Goal: Entertainment & Leisure: Consume media (video, audio)

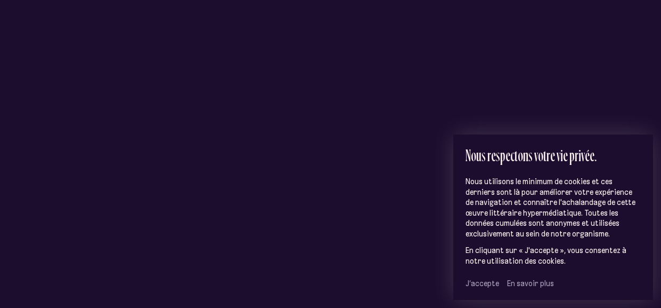
click at [469, 282] on span "J’accepte" at bounding box center [483, 283] width 34 height 10
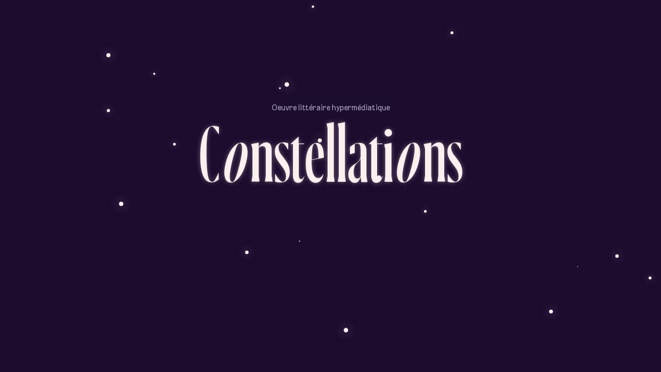
scroll to position [39, 0]
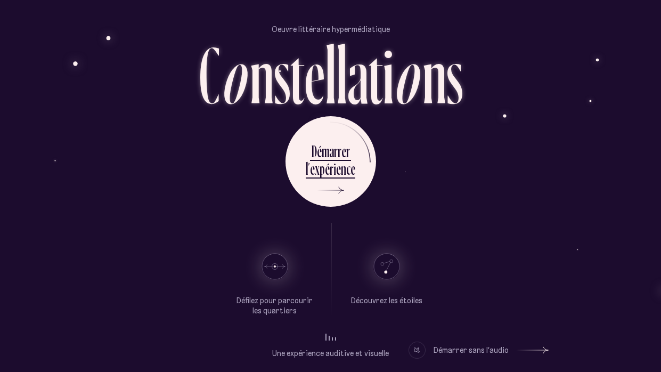
drag, startPoint x: 301, startPoint y: 253, endPoint x: 187, endPoint y: 220, distance: 118.8
click at [187, 220] on div "Oeuvre littéraire hypermédiatique C o n s t e l l a t i o n s D é m a r r e r l…" at bounding box center [331, 147] width 640 height 372
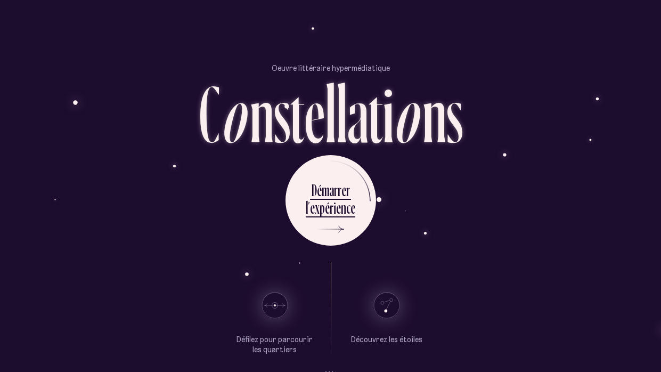
scroll to position [2, 0]
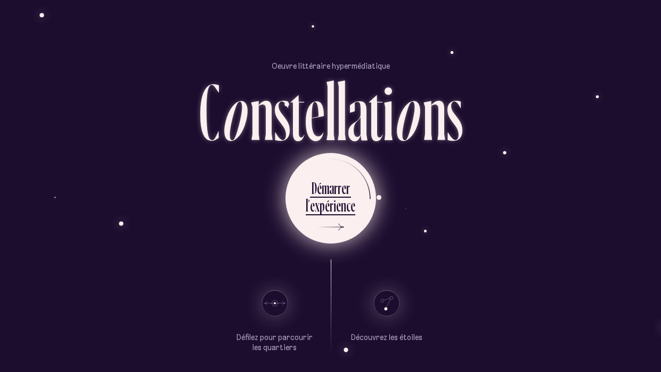
click at [334, 196] on div "i" at bounding box center [335, 205] width 3 height 21
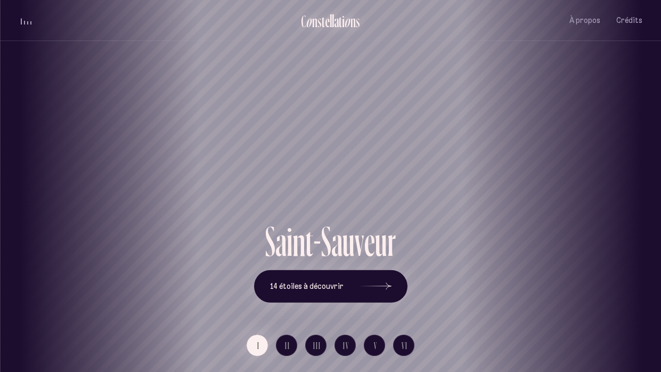
click at [319, 18] on div "s" at bounding box center [320, 21] width 4 height 18
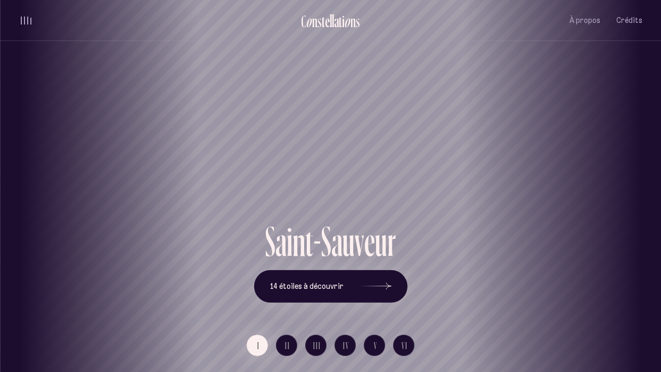
click at [227, 77] on div "Saint-Sauveur" at bounding box center [330, 110] width 661 height 220
drag, startPoint x: 317, startPoint y: 155, endPoint x: 161, endPoint y: 166, distance: 156.5
click at [161, 166] on div "Saint-Sauveur" at bounding box center [174, 182] width 645 height 74
drag, startPoint x: 328, startPoint y: 155, endPoint x: 98, endPoint y: 197, distance: 234.1
click at [98, 197] on div "Saint-Sauveur" at bounding box center [100, 182] width 645 height 74
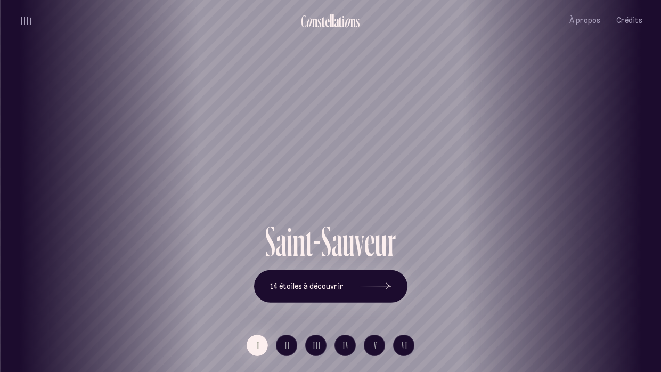
click at [389, 193] on h1 "Saint-Sauveur" at bounding box center [330, 182] width 613 height 42
click at [374, 290] on icon at bounding box center [376, 286] width 32 height 80
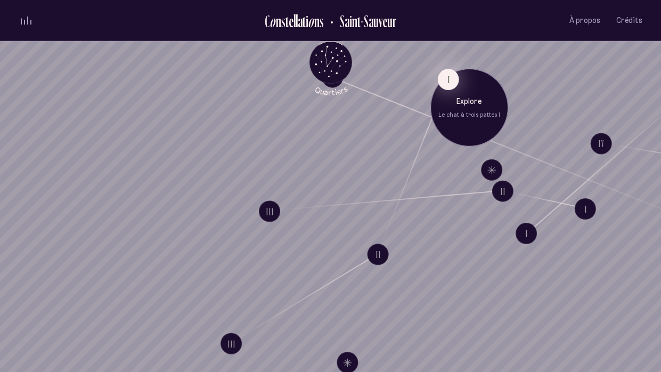
click at [451, 80] on button "I" at bounding box center [448, 79] width 21 height 21
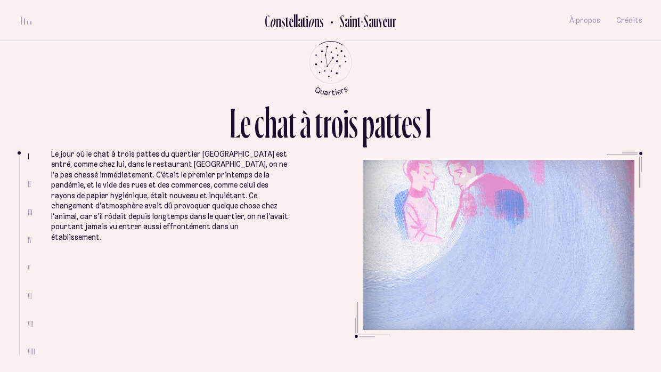
click at [22, 18] on div "volume audio" at bounding box center [26, 21] width 11 height 8
click at [26, 22] on div "volume audio" at bounding box center [26, 23] width 11 height 3
click at [20, 16] on button "volume audio" at bounding box center [26, 20] width 14 height 11
click at [384, 248] on ul "Le jour où le chat à trois pattes du quartier [GEOGRAPHIC_DATA] est entré, comm…" at bounding box center [347, 254] width 592 height 204
click at [435, 191] on ul "Le jour où le chat à trois pattes du quartier [GEOGRAPHIC_DATA] est entré, comm…" at bounding box center [347, 254] width 592 height 204
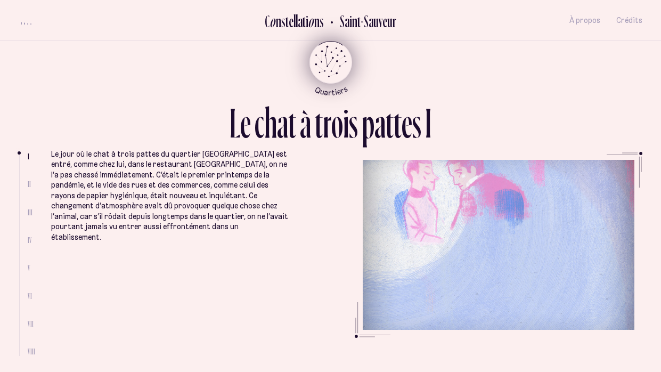
click at [314, 64] on icon "Quartiers" at bounding box center [331, 79] width 62 height 33
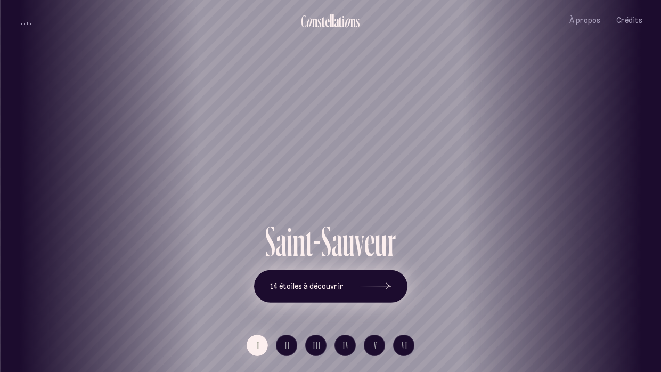
click at [317, 292] on button "14 étoiles à découvrir" at bounding box center [331, 286] width 154 height 33
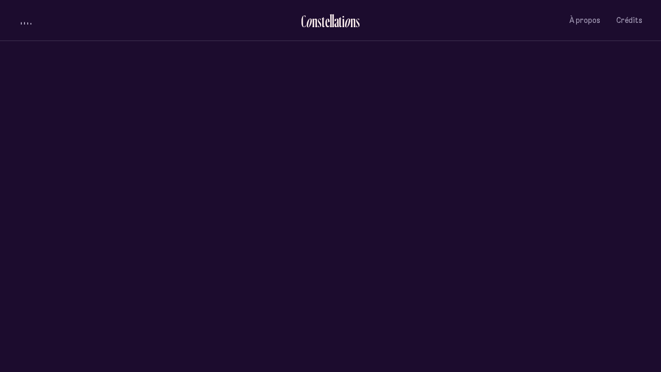
click at [26, 23] on div "volume audio" at bounding box center [26, 23] width 11 height 3
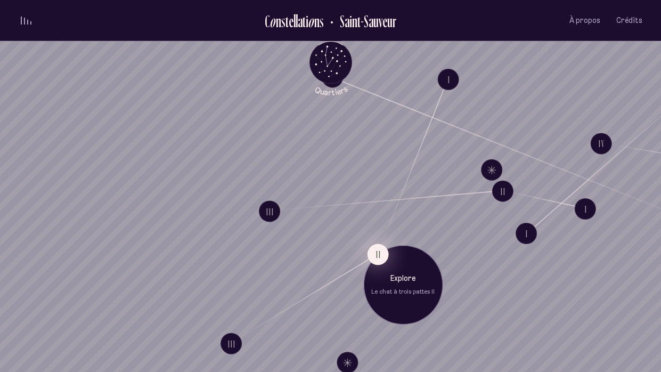
click at [375, 252] on button "II" at bounding box center [377, 254] width 21 height 21
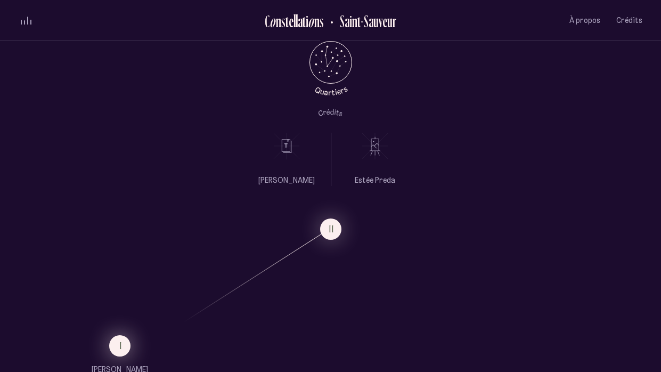
click at [117, 307] on button "I" at bounding box center [119, 345] width 21 height 21
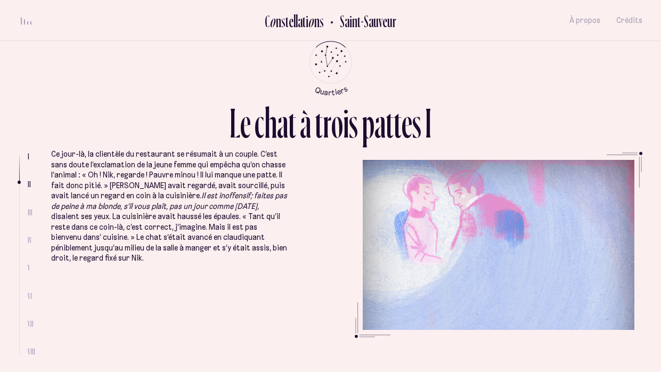
scroll to position [327, 0]
click at [25, 19] on div "volume audio" at bounding box center [26, 21] width 11 height 8
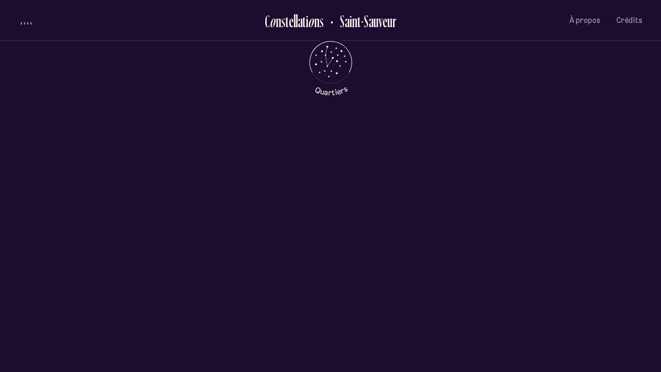
scroll to position [470, 0]
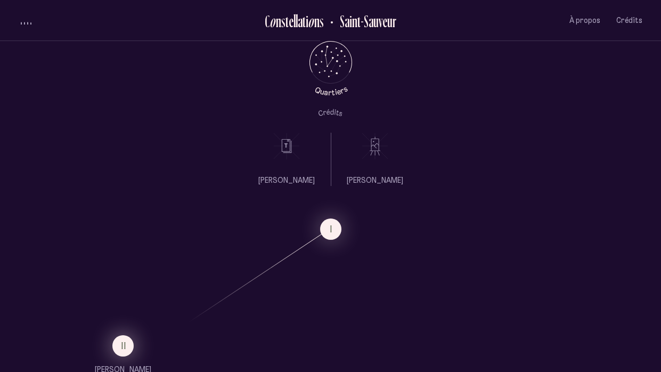
click at [125, 307] on span "II" at bounding box center [124, 345] width 5 height 9
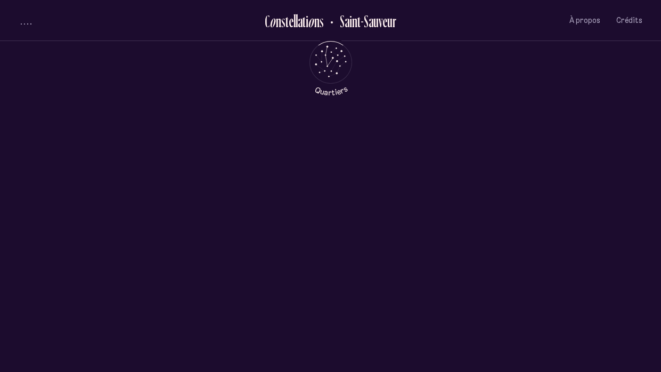
scroll to position [0, 0]
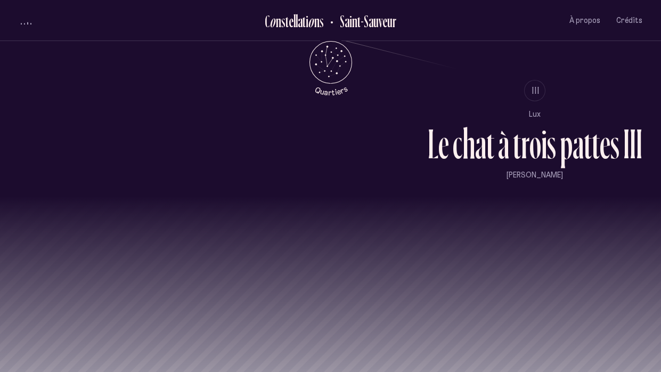
scroll to position [948, 0]
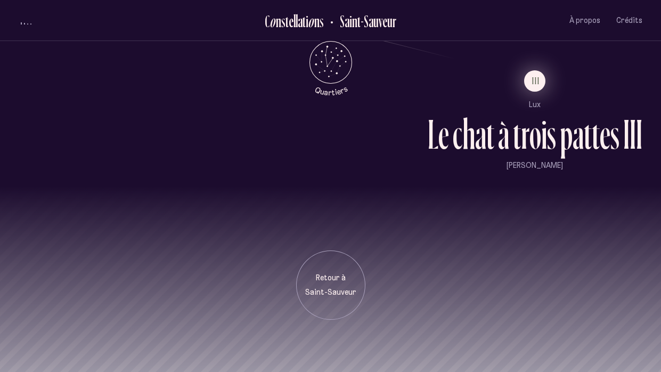
click at [532, 76] on span "III" at bounding box center [536, 80] width 8 height 9
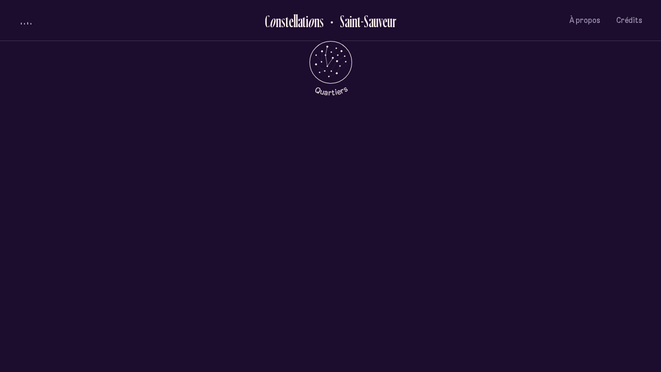
scroll to position [0, 0]
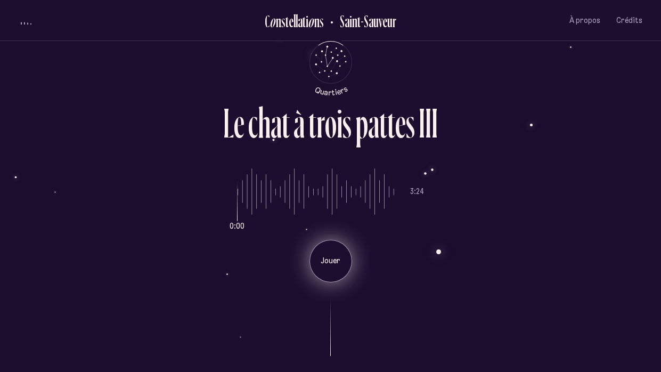
click at [319, 264] on p "Jouer" at bounding box center [331, 261] width 27 height 11
click at [341, 270] on div "Pause" at bounding box center [331, 261] width 43 height 43
click at [322, 269] on div "Jouer" at bounding box center [331, 261] width 43 height 43
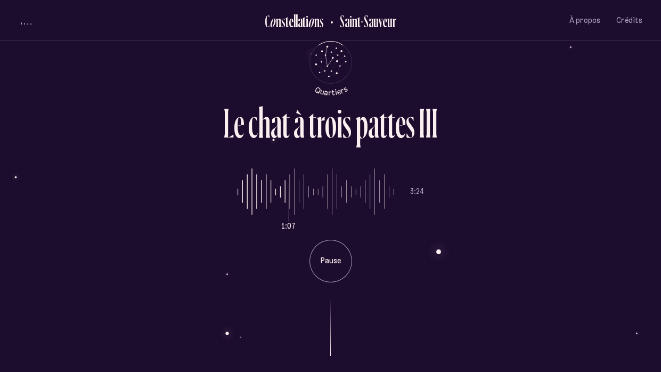
click at [269, 128] on div "h" at bounding box center [264, 122] width 13 height 42
click at [183, 161] on div "0:00 3:24 Jouer" at bounding box center [331, 217] width 624 height 131
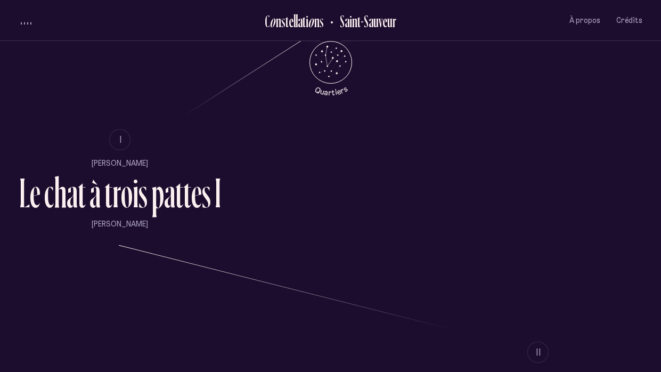
scroll to position [686, 0]
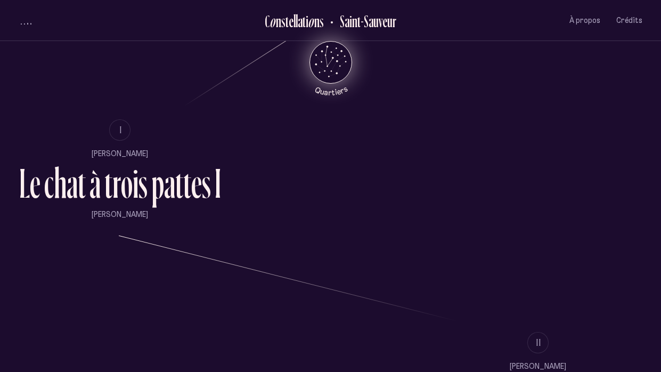
click at [324, 76] on icon "Quartiers" at bounding box center [331, 79] width 62 height 33
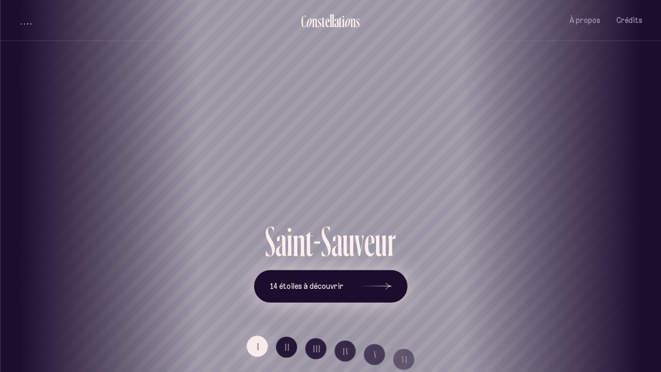
click at [312, 289] on span "14 étoiles à découvrir" at bounding box center [307, 286] width 74 height 9
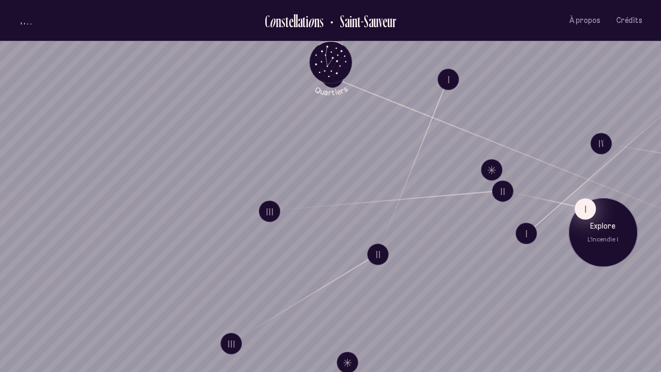
click at [586, 214] on button "I" at bounding box center [585, 208] width 21 height 21
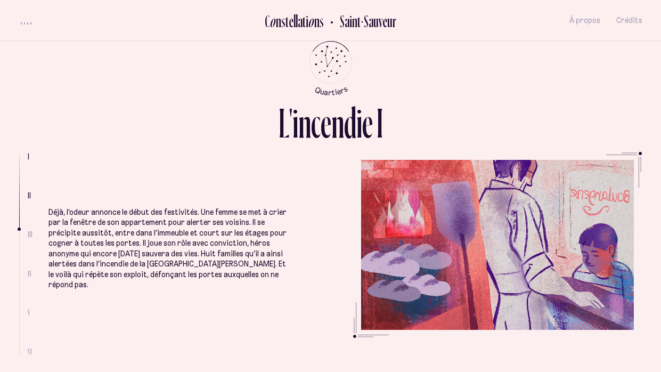
scroll to position [634, 0]
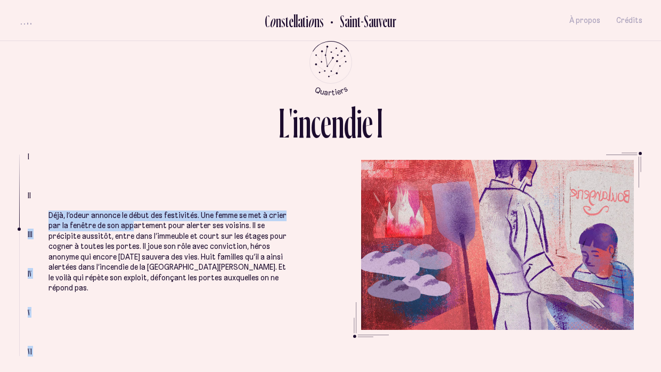
drag, startPoint x: 42, startPoint y: 195, endPoint x: 77, endPoint y: 189, distance: 35.7
click at [77, 189] on ul "I II III IV V VI Quand il était petit, la voisine lui avait offert un emploi ré…" at bounding box center [331, 254] width 624 height 204
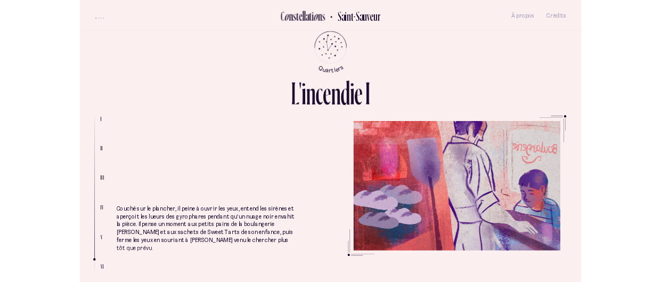
scroll to position [1497, 0]
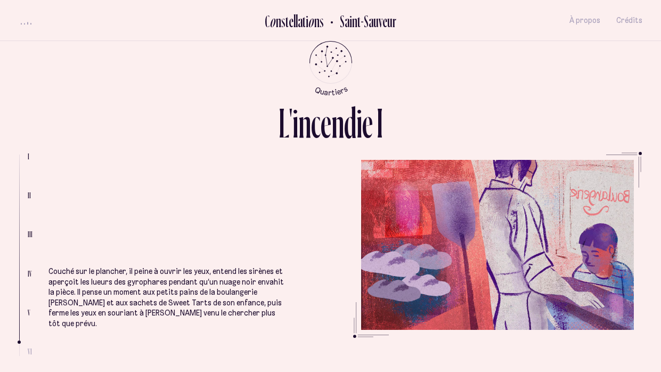
click at [51, 229] on div "Couché sur le plancher, il peine à ouvrir les yeux, entend les sirènes et aperç…" at bounding box center [168, 279] width 238 height 100
click at [45, 245] on li "I II III IV V VI" at bounding box center [33, 254] width 29 height 204
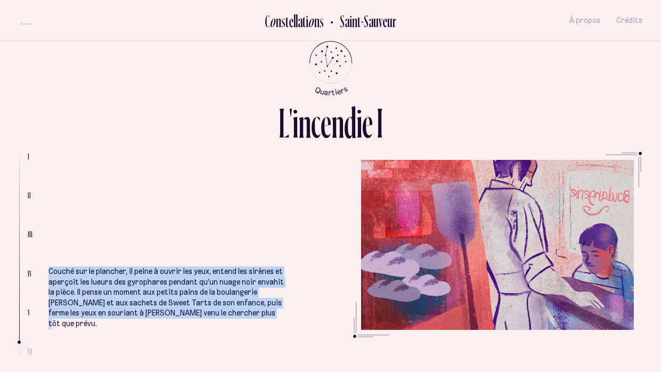
drag, startPoint x: 47, startPoint y: 237, endPoint x: 280, endPoint y: 277, distance: 236.3
click at [280, 277] on p "Couché sur le plancher, il peine à ouvrir les yeux, entend les sirènes et aperç…" at bounding box center [168, 297] width 238 height 62
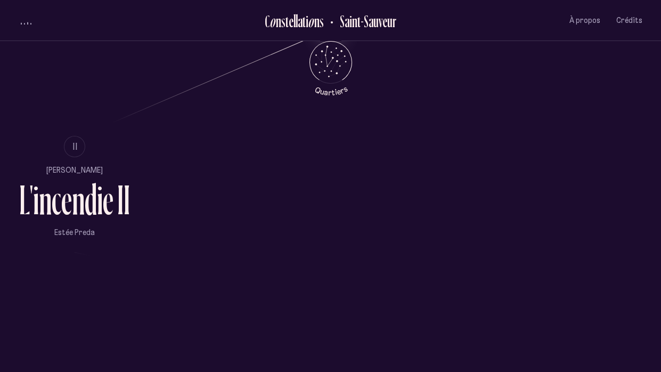
scroll to position [671, 0]
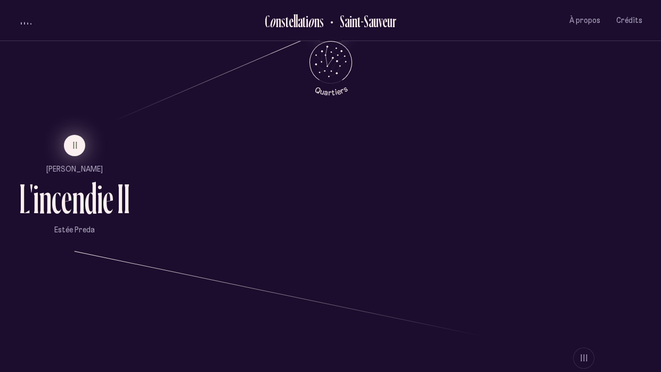
click at [69, 141] on button "II" at bounding box center [74, 145] width 21 height 21
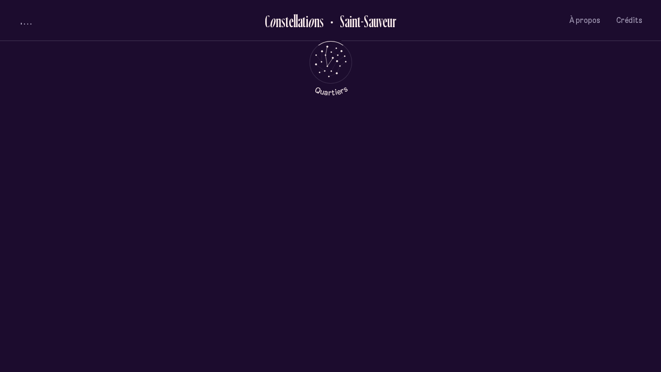
scroll to position [0, 0]
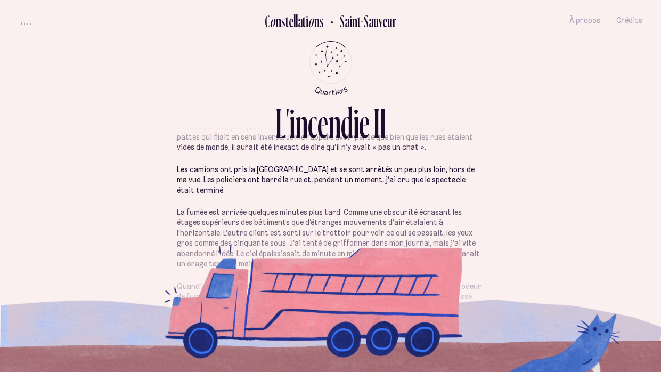
scroll to position [64, 0]
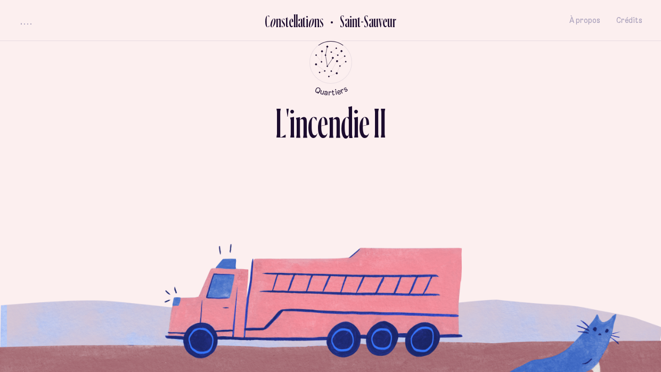
scroll to position [429, 0]
click at [481, 295] on div "Je venais tout juste de m’asseoir au bord de la fenêtre, au [GEOGRAPHIC_DATA], …" at bounding box center [331, 50] width 308 height 654
click at [299, 149] on div "L ' i n c e n d i e I I" at bounding box center [331, 126] width 111 height 50
click at [331, 60] on icon "Retour au menu principal" at bounding box center [331, 61] width 32 height 32
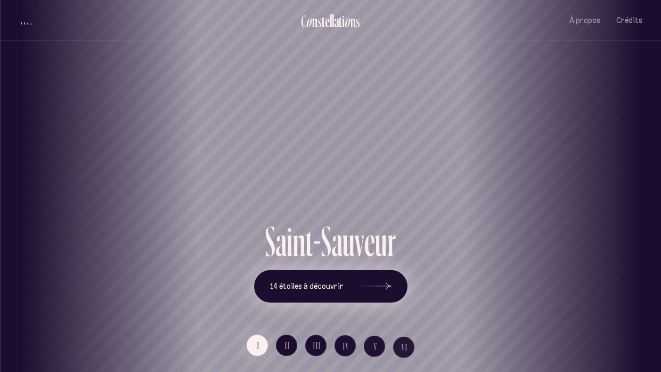
click at [321, 282] on span "14 étoiles à découvrir" at bounding box center [307, 286] width 74 height 9
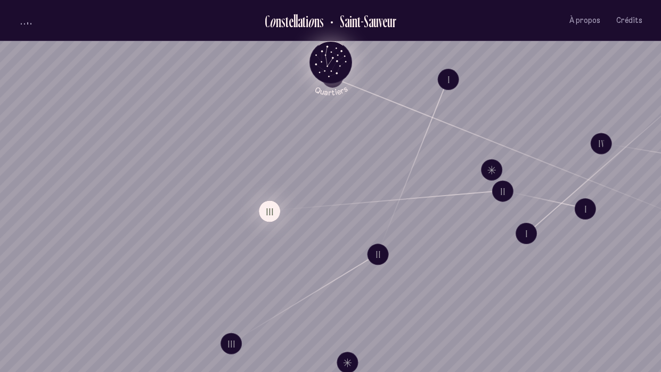
click at [275, 220] on button "III" at bounding box center [269, 211] width 21 height 21
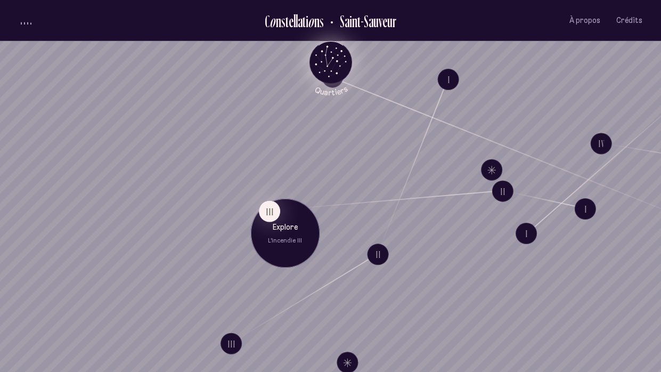
click at [293, 244] on div "Explore L'incendie III" at bounding box center [285, 233] width 69 height 69
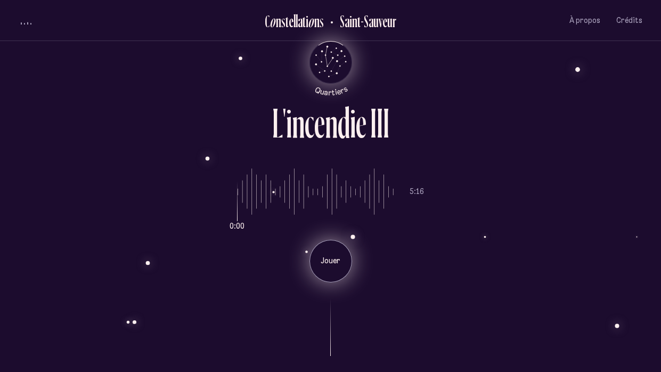
click at [322, 269] on div "Jouer" at bounding box center [331, 261] width 43 height 43
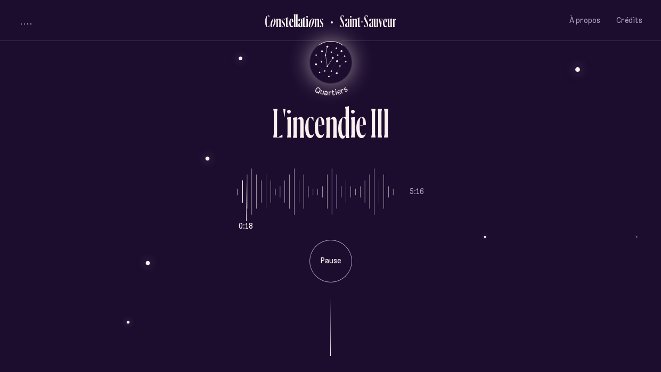
click at [31, 31] on ul "C o n s t e l l a t i o n s [GEOGRAPHIC_DATA] À propos Crédits Menu" at bounding box center [331, 20] width 624 height 41
click at [26, 23] on div "volume audio" at bounding box center [26, 23] width 11 height 3
click at [39, 31] on ul "C o n s t e l l a t i o n s [GEOGRAPHIC_DATA] À propos Crédits Menu" at bounding box center [331, 20] width 624 height 41
click at [324, 254] on div "Jouer" at bounding box center [331, 261] width 43 height 43
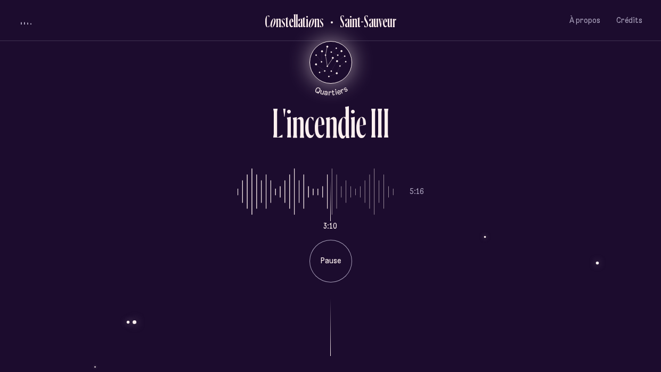
scroll to position [730, 0]
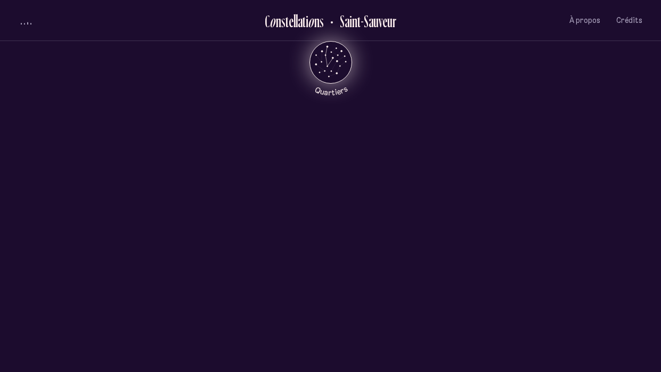
click at [82, 152] on ul "I [PERSON_NAME] L ' i n c e n d i e I [PERSON_NAME]" at bounding box center [71, 178] width 104 height 101
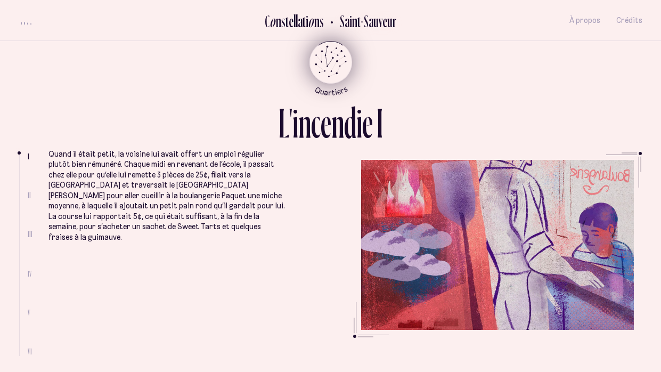
click at [375, 29] on h2 "Saint-Sauveur" at bounding box center [364, 21] width 64 height 18
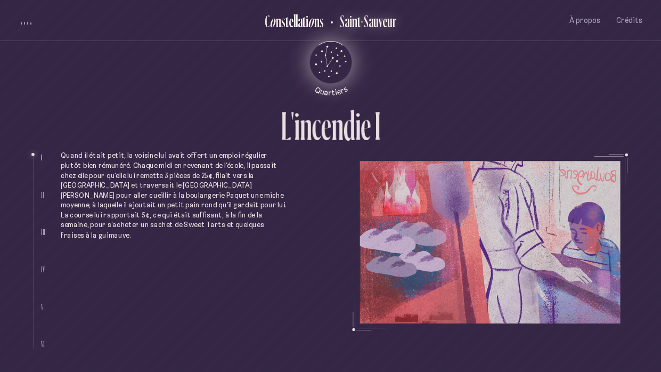
click at [383, 18] on h2 "Saint-Sauveur" at bounding box center [364, 21] width 64 height 18
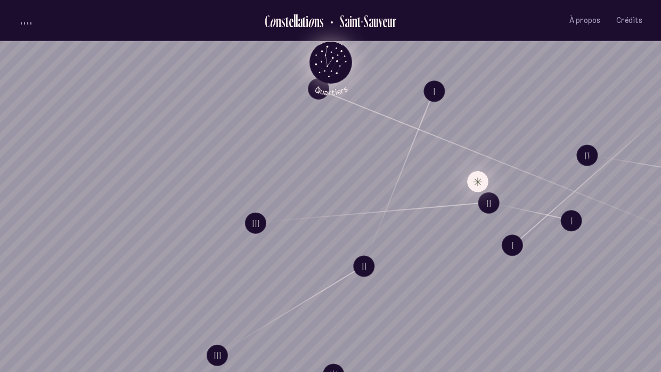
click at [471, 175] on button "Explore Étoile solitaire III" at bounding box center [477, 181] width 21 height 21
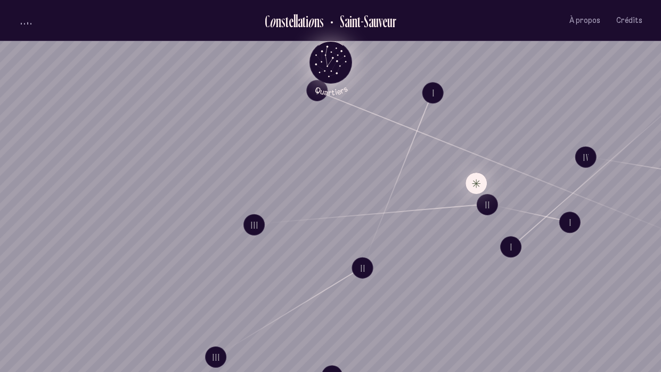
click at [475, 183] on button "Explore Étoile solitaire III" at bounding box center [476, 183] width 21 height 21
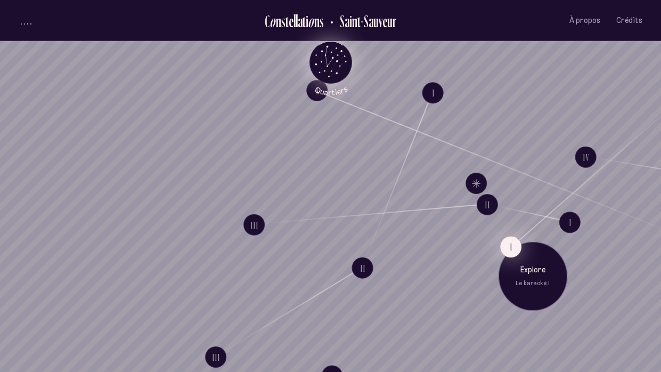
click at [507, 246] on button "I" at bounding box center [510, 246] width 21 height 21
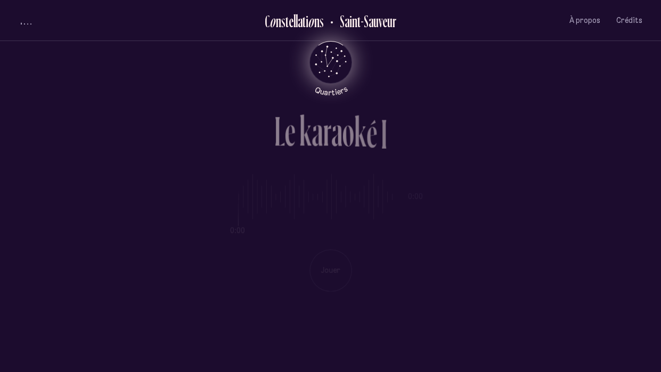
click at [360, 32] on div "Saint-Sauveur" at bounding box center [366, 20] width 85 height 25
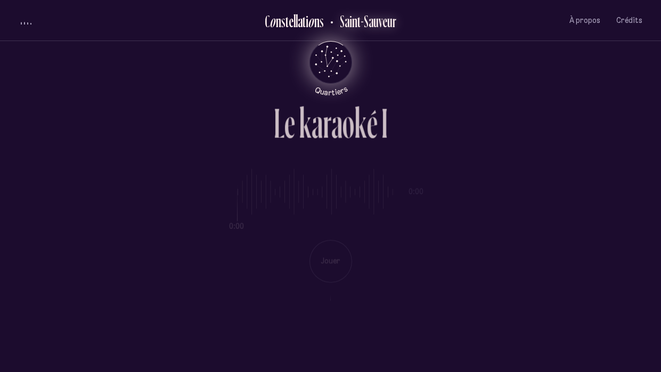
click at [355, 18] on h2 "Saint-Sauveur" at bounding box center [364, 21] width 64 height 18
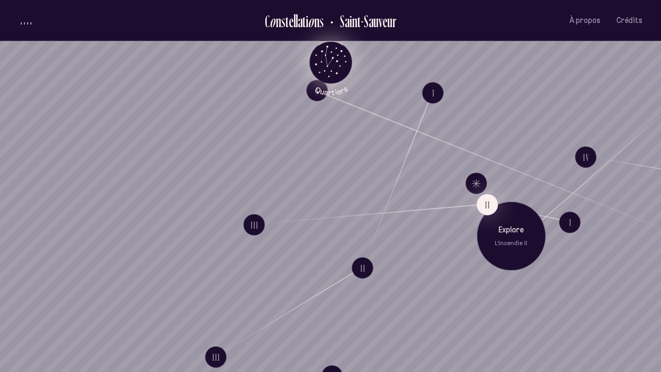
click at [514, 242] on p "L'incendie II" at bounding box center [510, 243] width 53 height 9
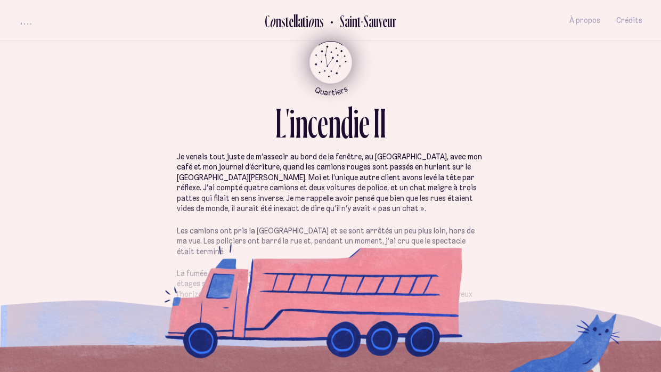
click at [356, 19] on h2 "Saint-Sauveur" at bounding box center [364, 21] width 64 height 18
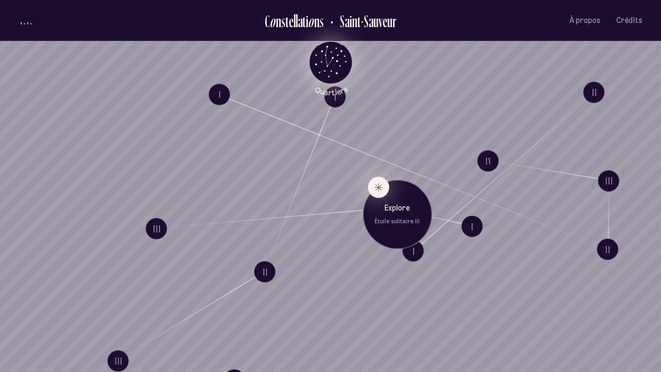
click at [378, 185] on button "Explore Étoile solitaire III" at bounding box center [378, 186] width 21 height 21
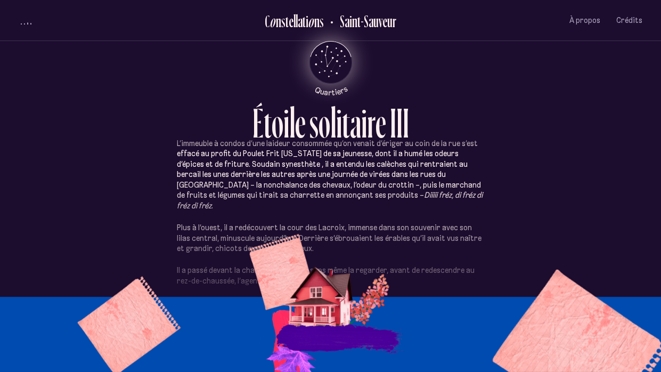
scroll to position [301, 0]
click at [0, 110] on div "É t o i l e s o l i t a i r e I I I Quand [PERSON_NAME] s’est arrêté devant la …" at bounding box center [330, 186] width 661 height 372
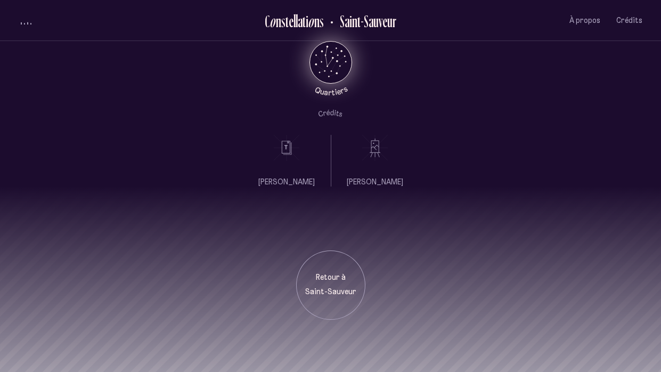
scroll to position [0, 0]
click at [319, 284] on div "Retour à [GEOGRAPHIC_DATA]" at bounding box center [330, 284] width 53 height 25
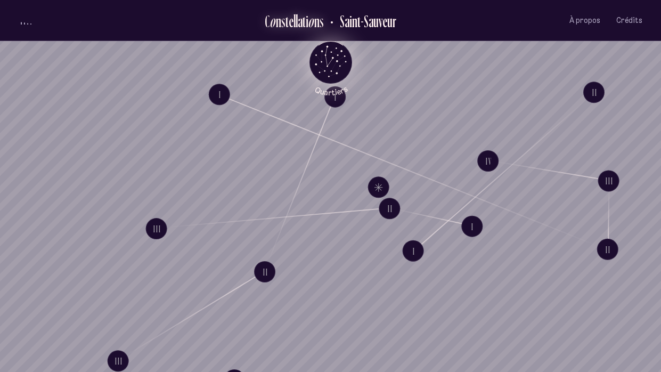
click at [310, 21] on div "o" at bounding box center [311, 21] width 6 height 18
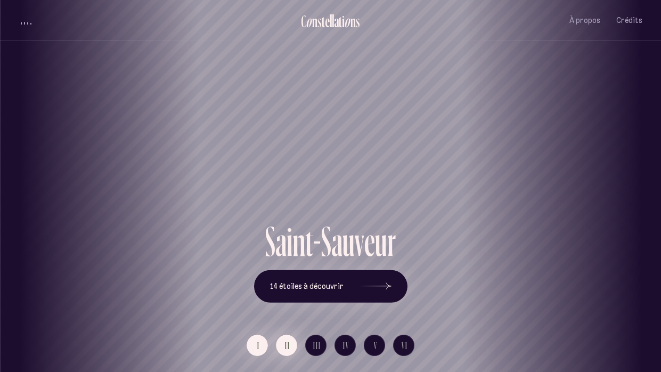
click at [288, 307] on span "II" at bounding box center [287, 345] width 5 height 9
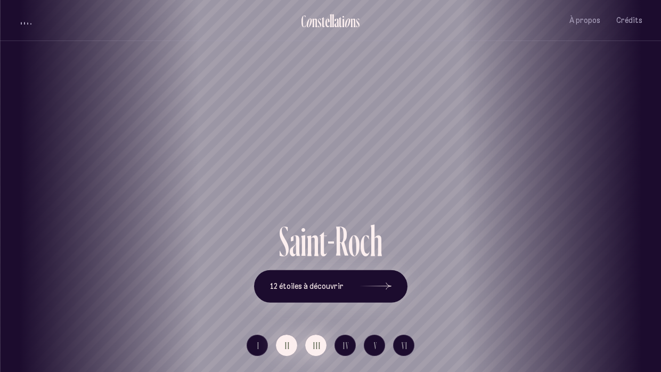
click at [319, 307] on span "III" at bounding box center [317, 345] width 8 height 9
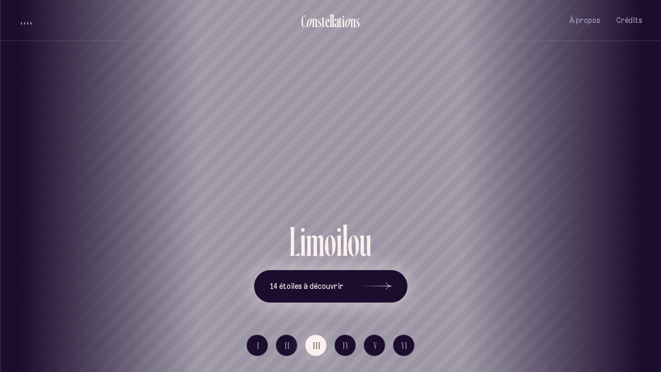
click at [373, 292] on icon at bounding box center [376, 286] width 32 height 80
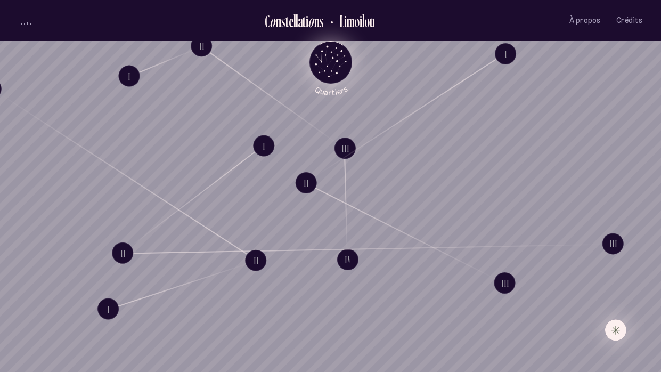
click at [608, 307] on button "Explore Étoile solitaire I" at bounding box center [615, 329] width 21 height 21
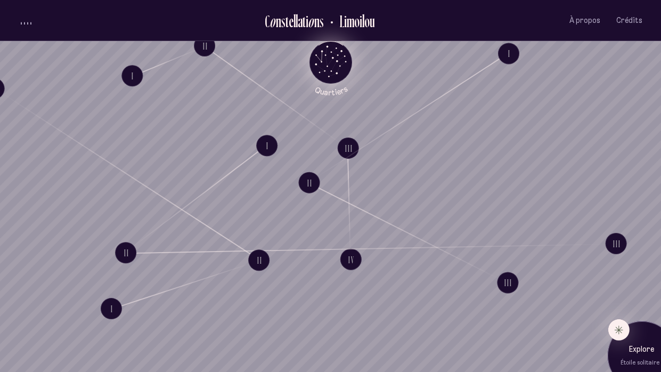
click at [636, 307] on div "Explore Étoile solitaire I" at bounding box center [642, 355] width 53 height 23
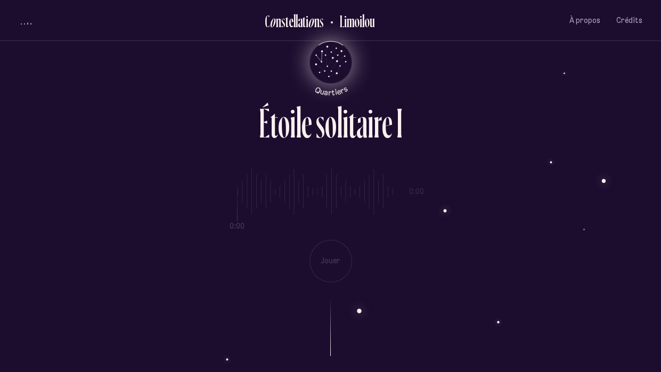
click at [352, 252] on div "0:00 0:00 Jouer" at bounding box center [331, 217] width 624 height 131
click at [341, 260] on div "0:00 0:00 Jouer" at bounding box center [331, 217] width 624 height 131
click at [333, 233] on div "0:00 0:00 Jouer" at bounding box center [331, 217] width 624 height 131
click at [325, 277] on div "0:00 0:00 Jouer" at bounding box center [331, 217] width 624 height 131
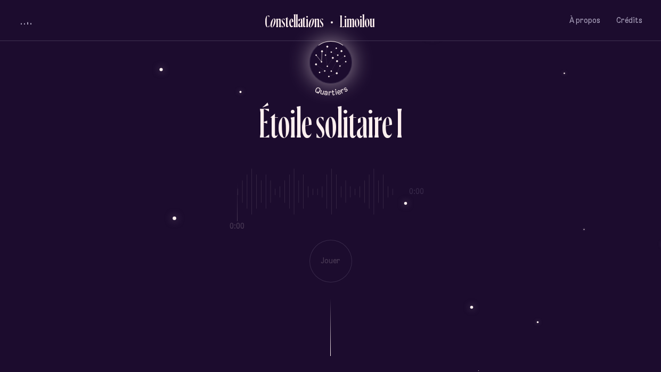
click at [325, 277] on div "0:00 0:00 Jouer" at bounding box center [331, 217] width 624 height 131
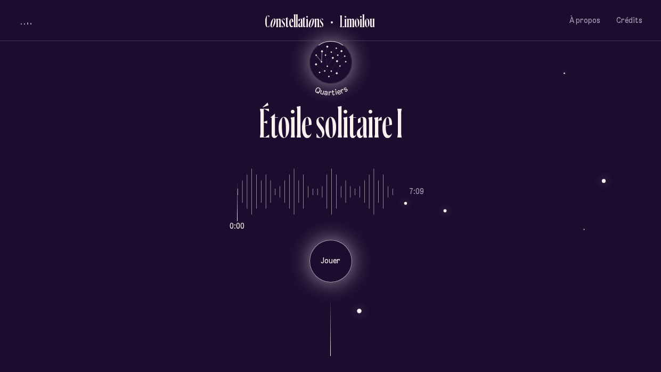
click at [314, 242] on div "Jouer" at bounding box center [331, 261] width 43 height 43
click at [116, 217] on div "0:00 7:09 Jouer" at bounding box center [331, 217] width 624 height 131
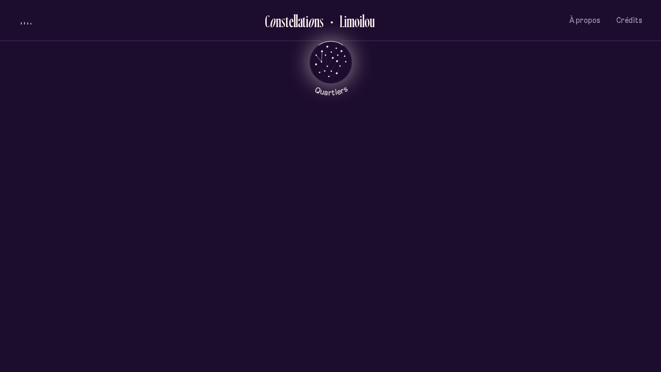
click at [115, 219] on div "[PERSON_NAME] [PERSON_NAME]" at bounding box center [330, 227] width 661 height 191
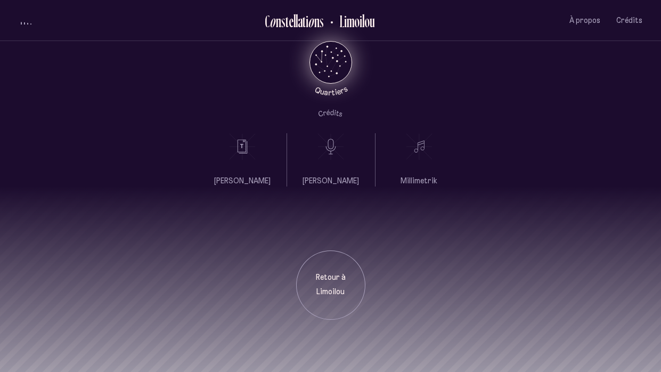
click at [5, 267] on div "Retour à [GEOGRAPHIC_DATA]" at bounding box center [330, 253] width 661 height 133
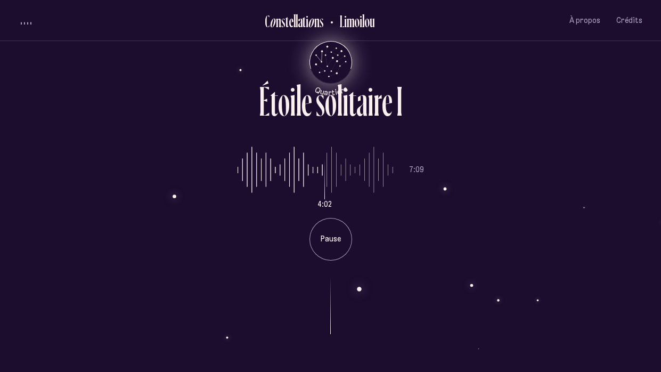
scroll to position [0, 0]
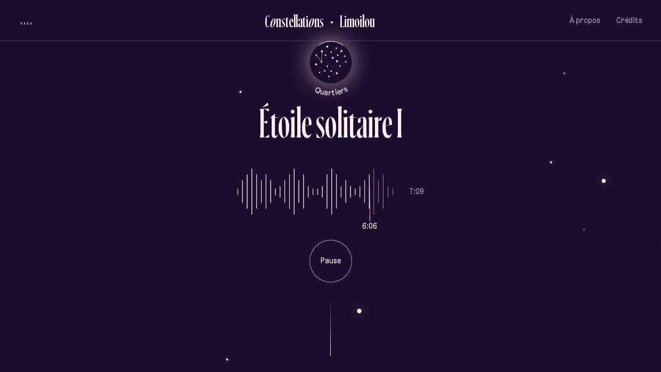
click at [177, 257] on div "6:06 7:09 Pause" at bounding box center [331, 217] width 624 height 131
click at [356, 307] on div at bounding box center [331, 319] width 624 height 74
click at [155, 231] on div "6:08 7:09 Pause" at bounding box center [331, 217] width 624 height 131
